Goal: Task Accomplishment & Management: Manage account settings

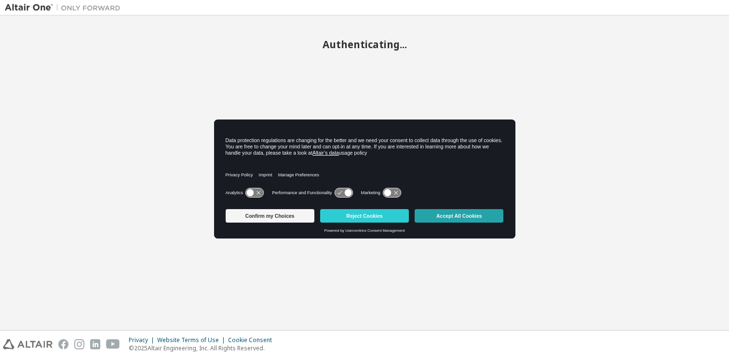
click at [470, 215] on button "Accept All Cookies" at bounding box center [459, 215] width 89 height 13
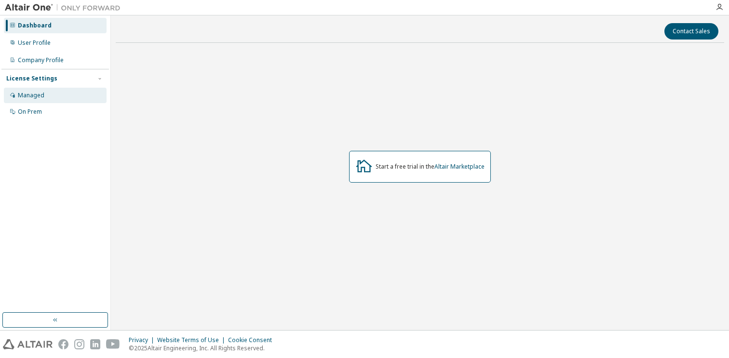
click at [55, 100] on div "Managed" at bounding box center [55, 95] width 103 height 15
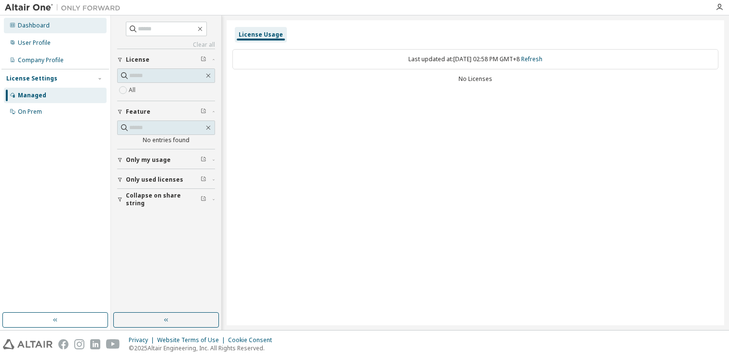
click at [45, 30] on div "Dashboard" at bounding box center [55, 25] width 103 height 15
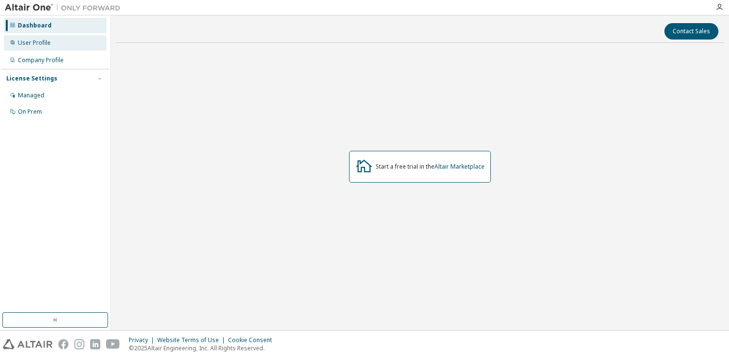
click at [42, 41] on div "User Profile" at bounding box center [34, 43] width 33 height 8
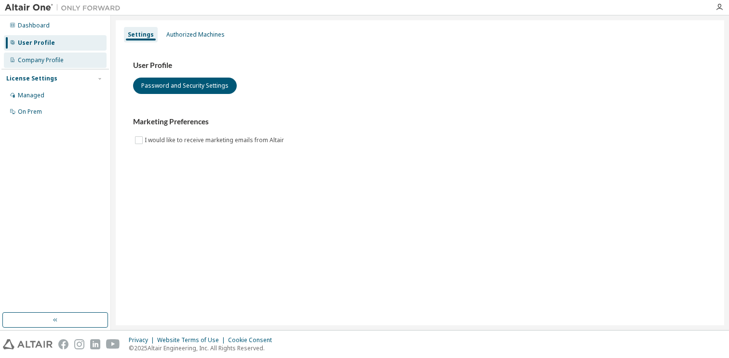
click at [40, 53] on div "Company Profile" at bounding box center [55, 60] width 103 height 15
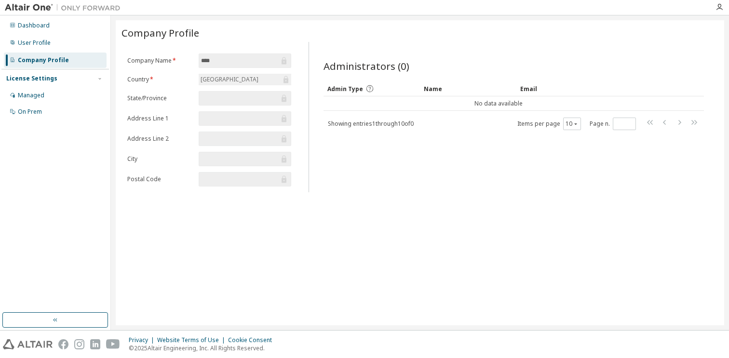
click at [36, 75] on div "License Settings" at bounding box center [31, 79] width 51 height 8
click at [35, 79] on div "License Settings" at bounding box center [31, 79] width 51 height 8
click at [32, 94] on div "Managed" at bounding box center [31, 96] width 27 height 8
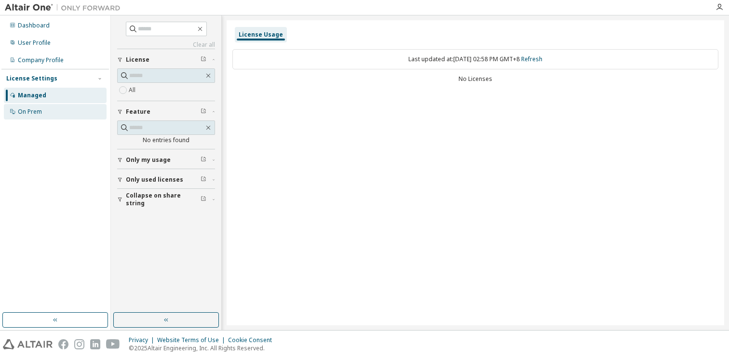
click at [31, 113] on div "On Prem" at bounding box center [30, 112] width 24 height 8
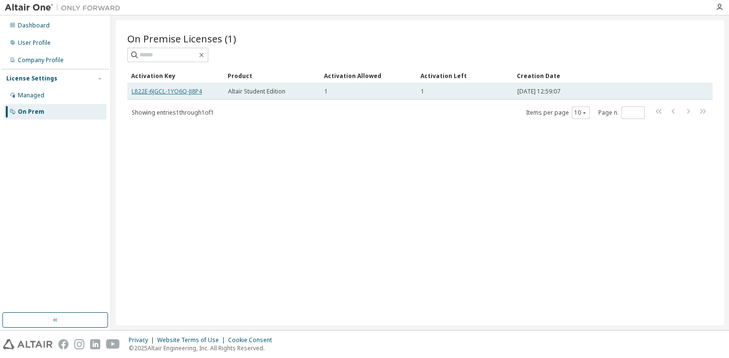
click at [178, 94] on link "L822E-6JGCL-1YO6Q-JJ8P4" at bounding box center [167, 91] width 70 height 8
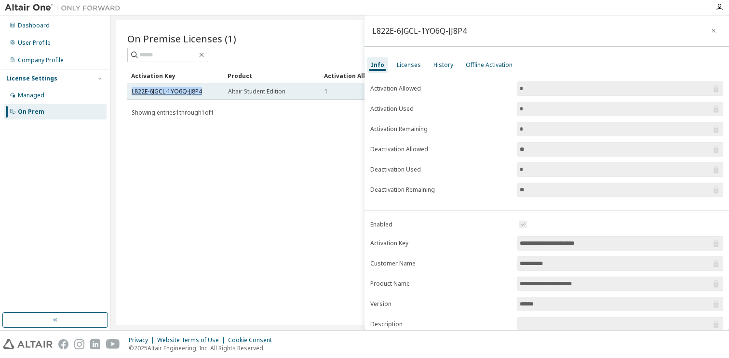
drag, startPoint x: 203, startPoint y: 92, endPoint x: 132, endPoint y: 91, distance: 71.8
click at [132, 91] on div "L822E-6JGCL-1YO6Q-JJ8P4" at bounding box center [176, 92] width 88 height 8
copy link "L822E-6JGCL-1YO6Q-JJ8P4"
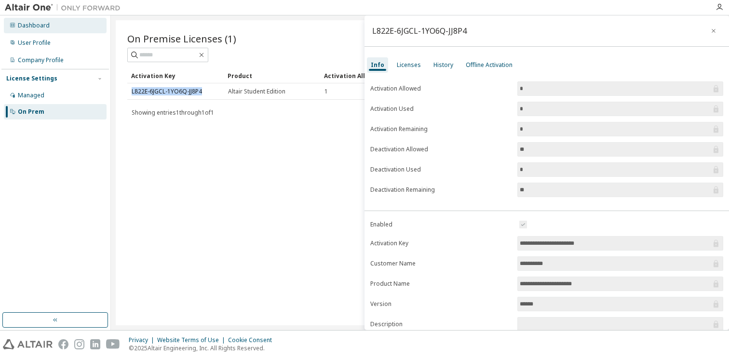
click at [39, 22] on div "Dashboard" at bounding box center [34, 26] width 32 height 8
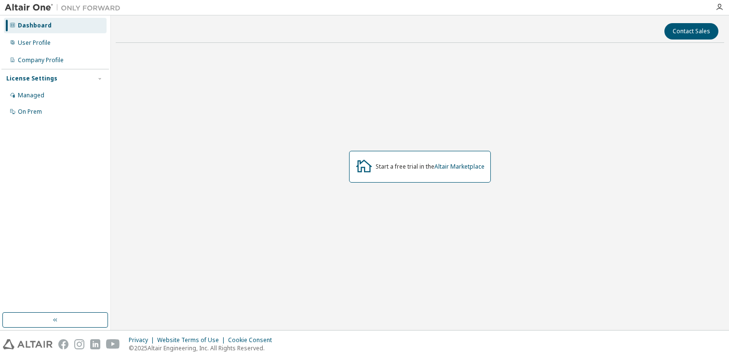
click at [29, 7] on img at bounding box center [65, 8] width 121 height 10
